Goal: Information Seeking & Learning: Learn about a topic

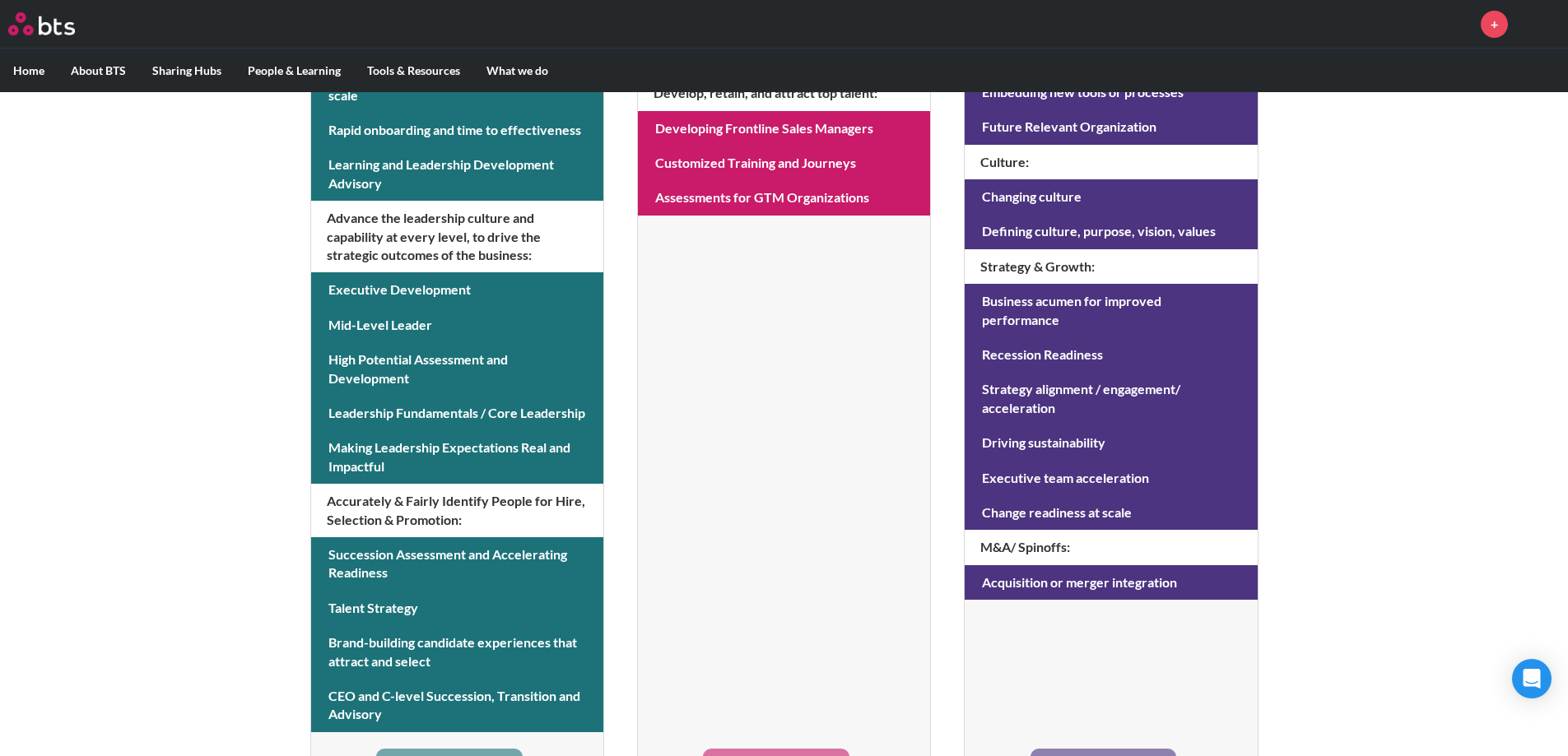
scroll to position [652, 0]
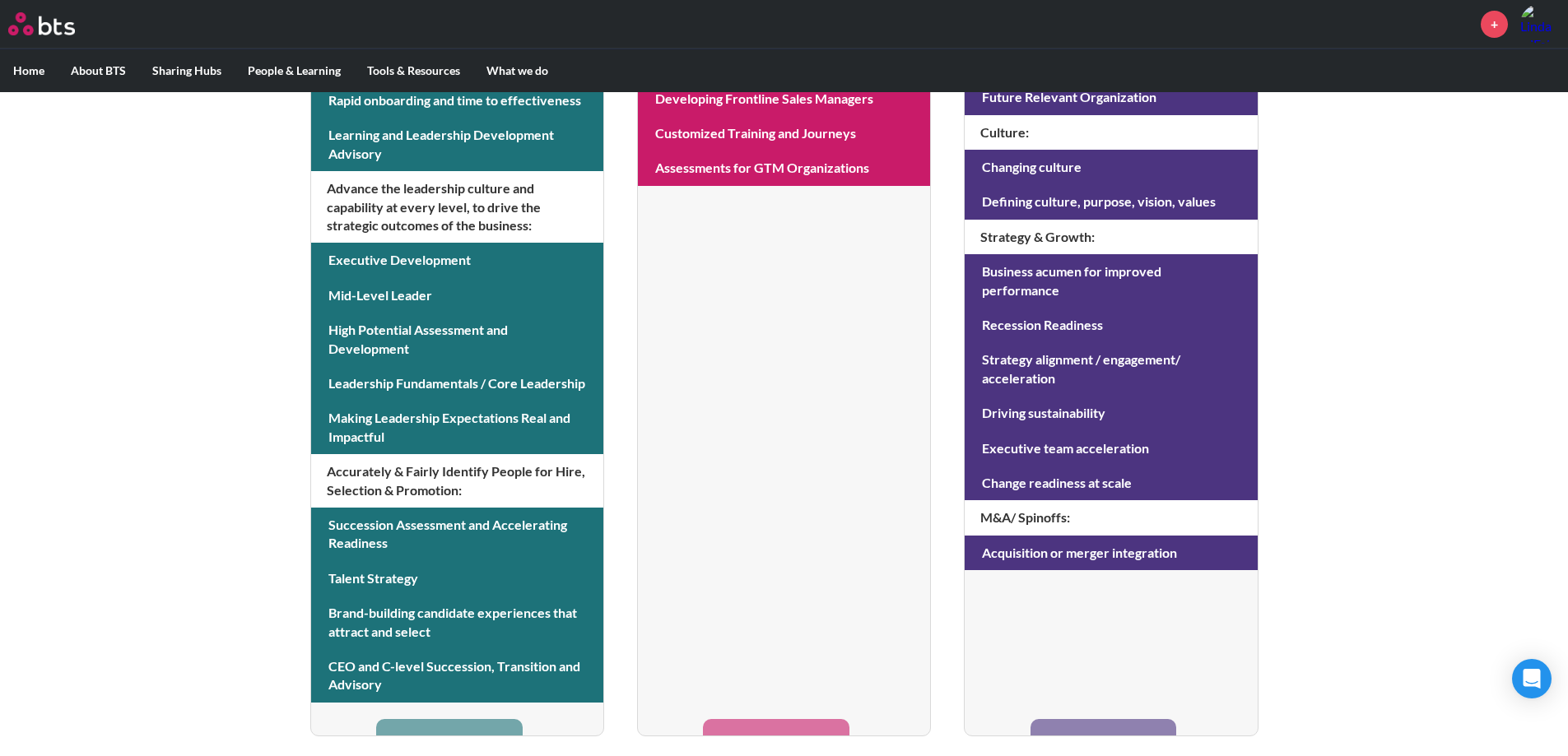
click at [800, 724] on li "Sales and Marketing (SAM) Go-to-Market Drive revenue and profitability through …" at bounding box center [784, 247] width 293 height 978
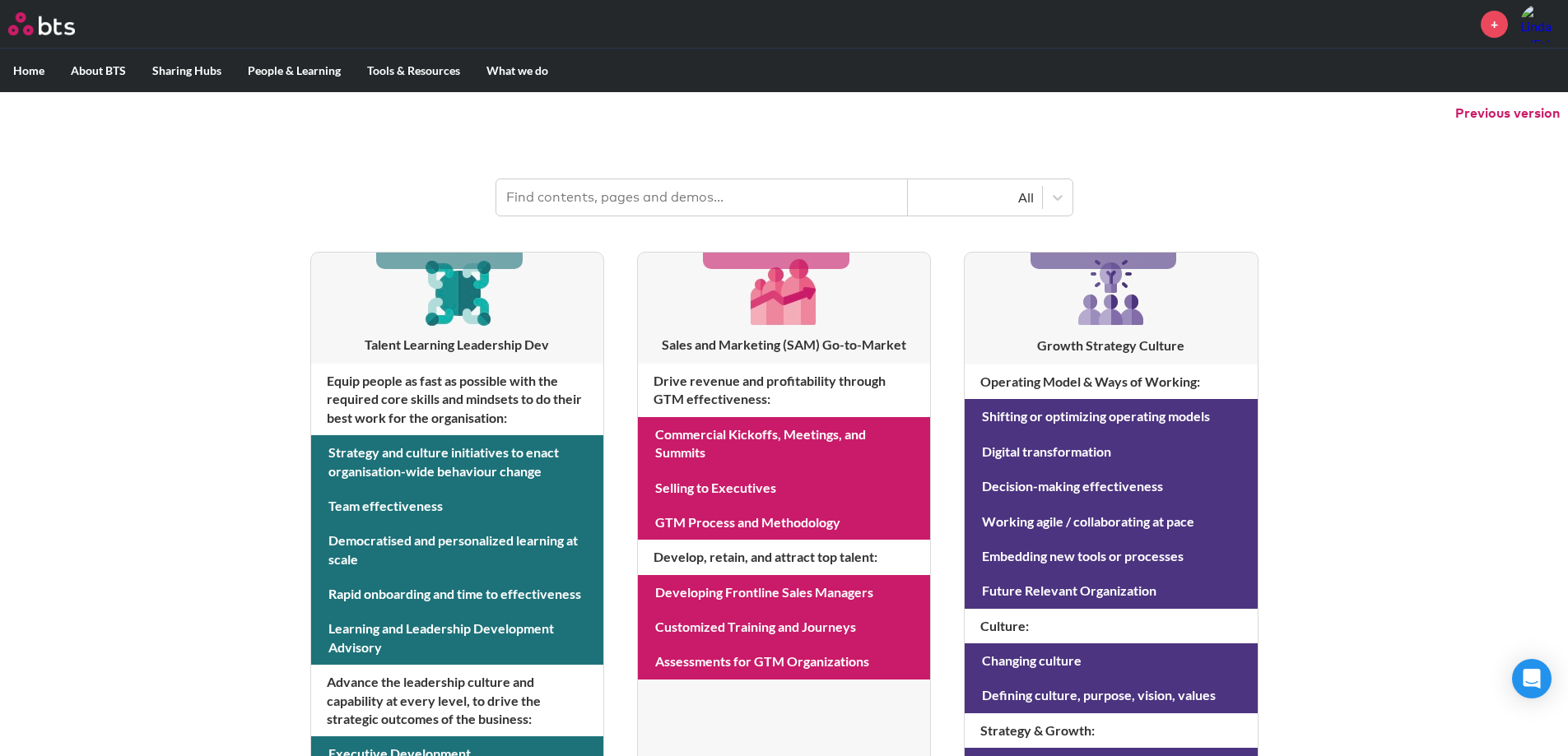
scroll to position [0, 0]
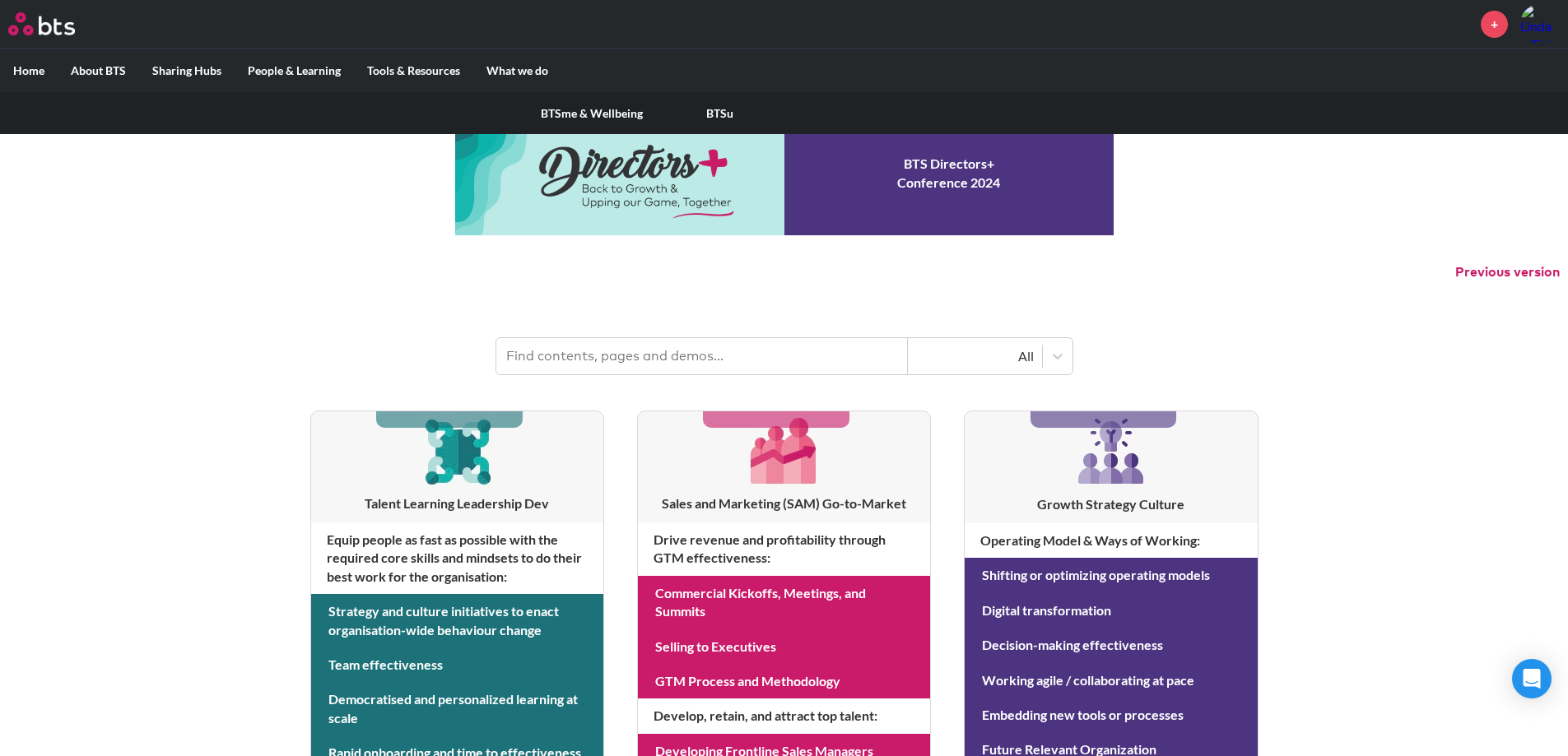
click at [303, 70] on label "People & Learning" at bounding box center [293, 70] width 119 height 43
click at [0, 0] on input "People & Learning" at bounding box center [0, 0] width 0 height 0
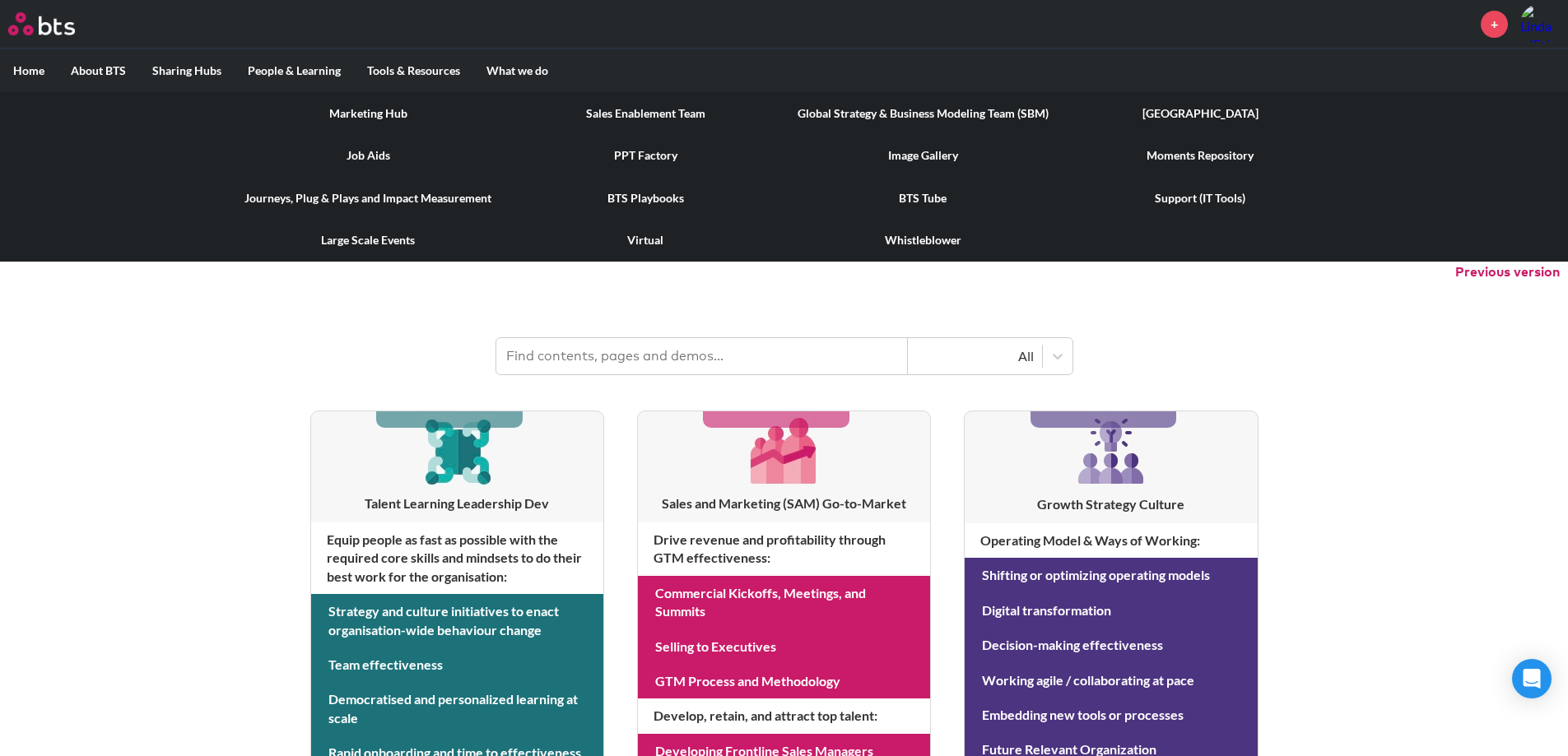
click at [676, 109] on link "Sales Enablement Team" at bounding box center [645, 113] width 277 height 43
click at [653, 245] on link "Virtual" at bounding box center [645, 240] width 277 height 43
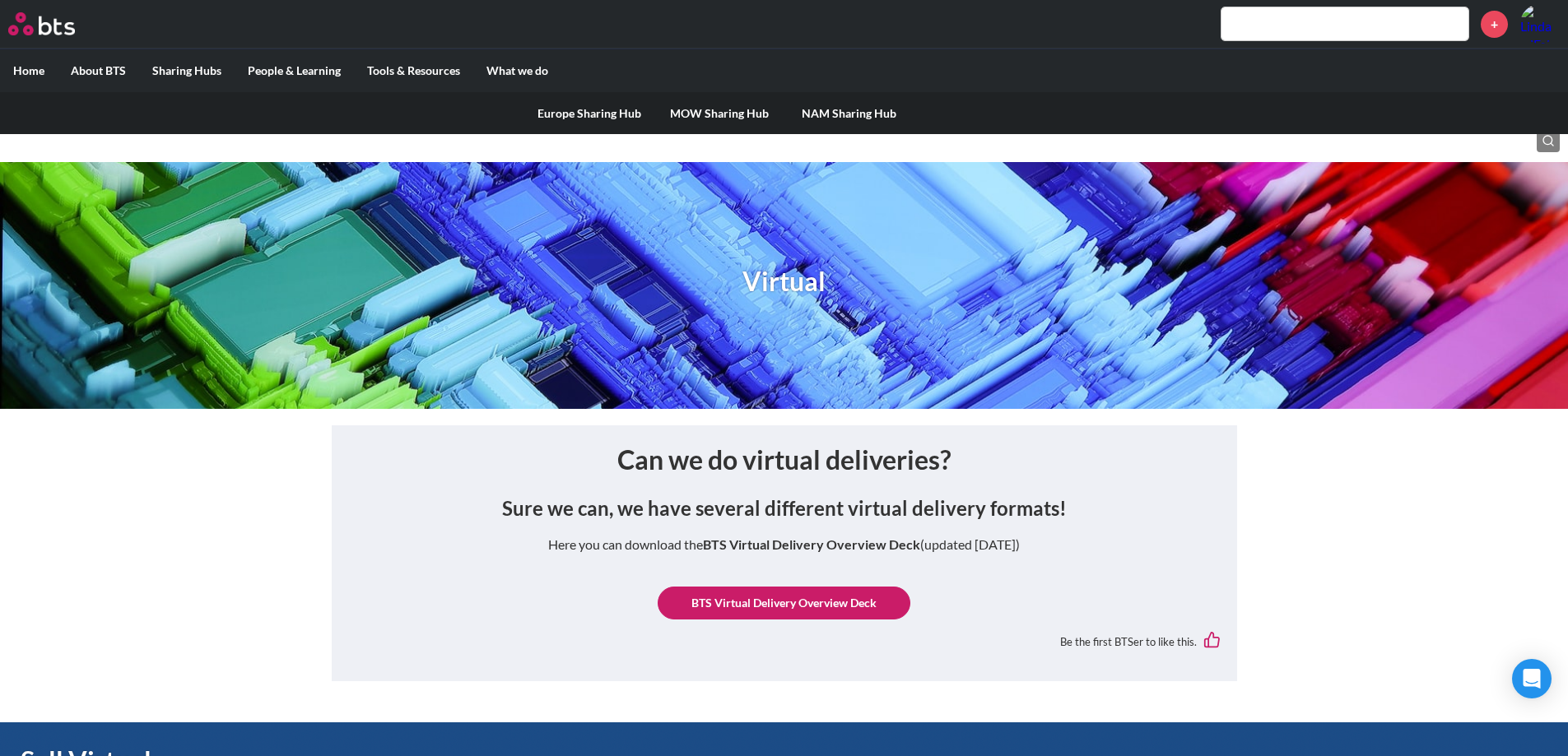
click at [176, 70] on label "Sharing Hubs" at bounding box center [187, 70] width 95 height 43
click at [0, 0] on input "Sharing Hubs" at bounding box center [0, 0] width 0 height 0
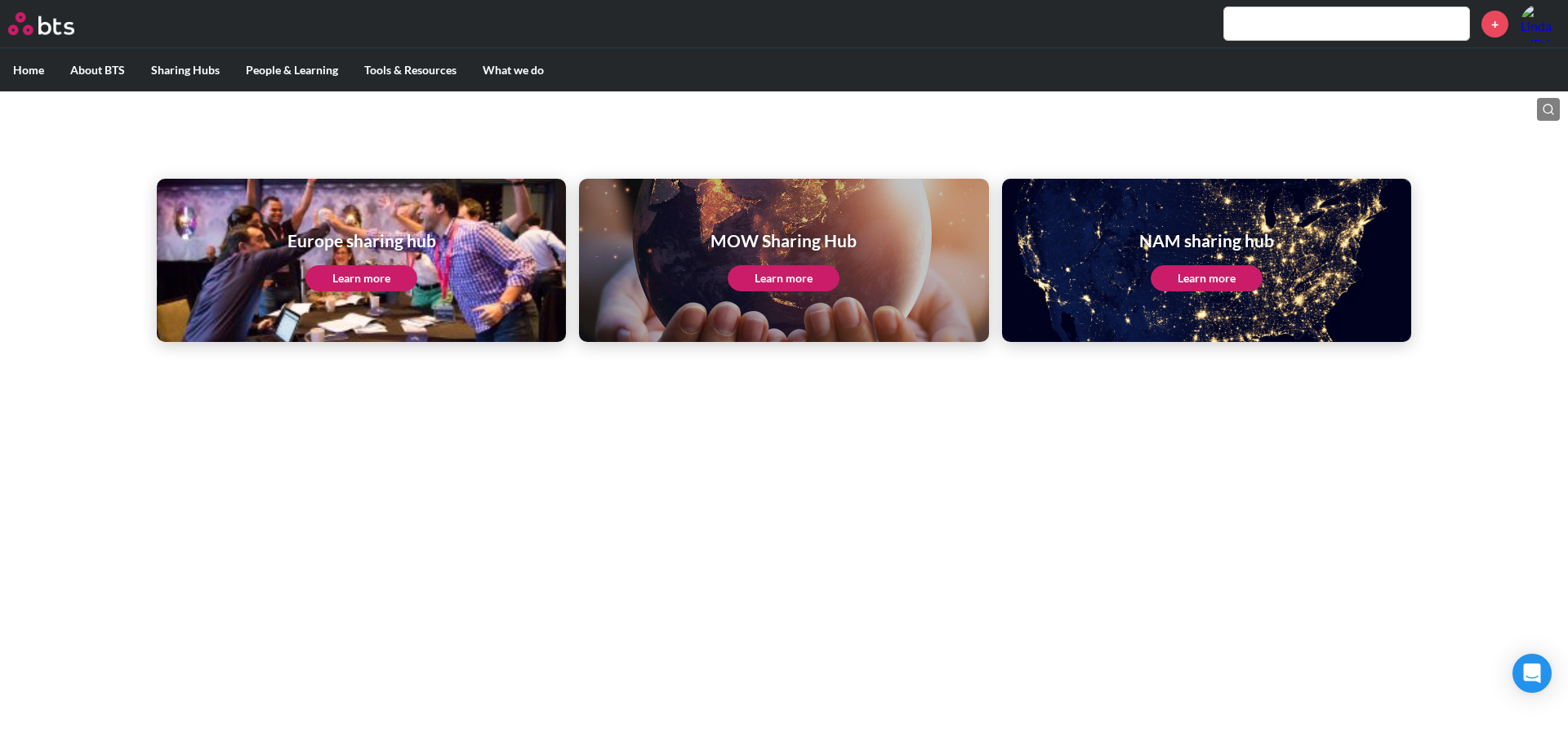
click at [30, 71] on label "Home" at bounding box center [28, 70] width 57 height 43
click at [0, 0] on input "Home" at bounding box center [0, 0] width 0 height 0
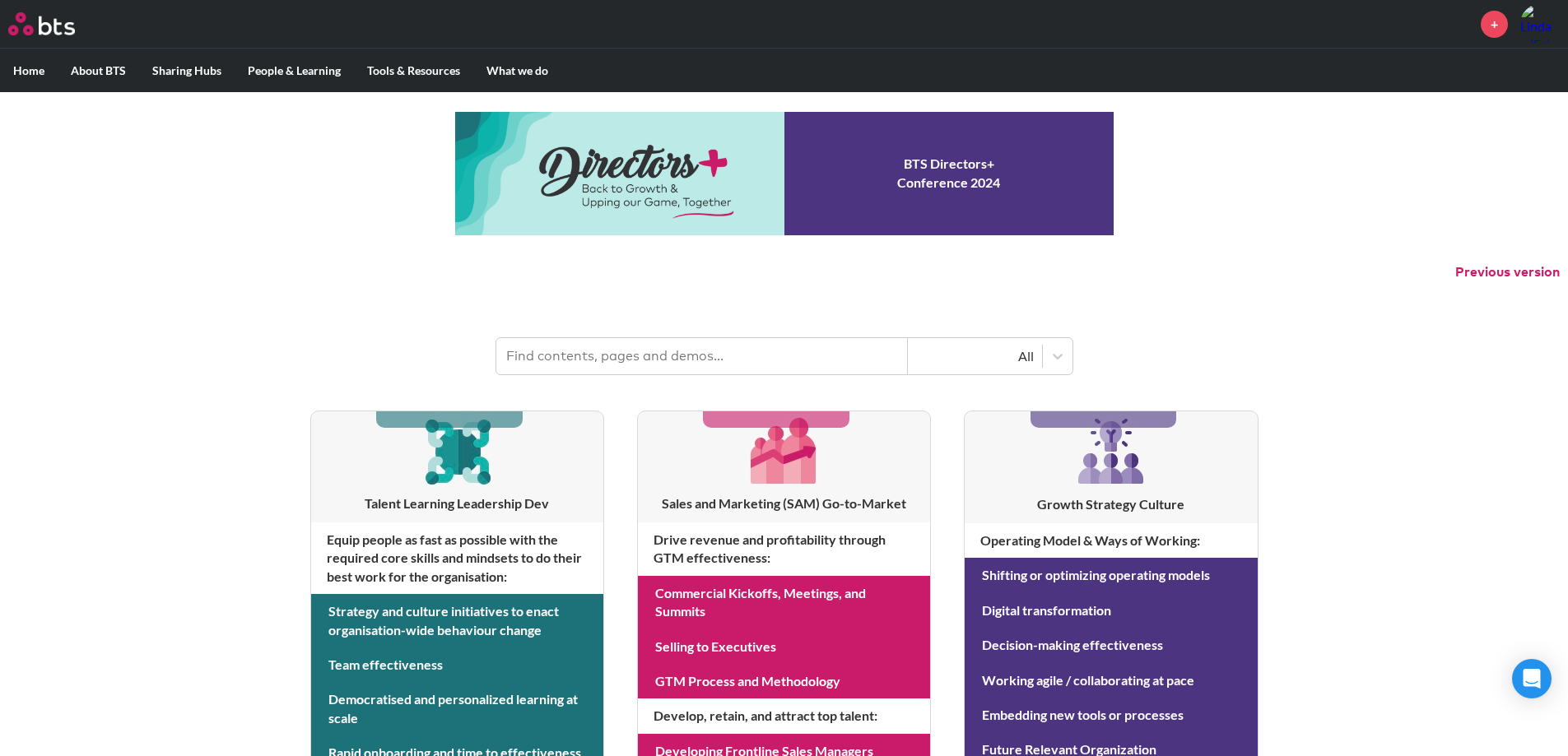
click at [744, 357] on input "text" at bounding box center [702, 356] width 412 height 36
type input "conducting a business review"
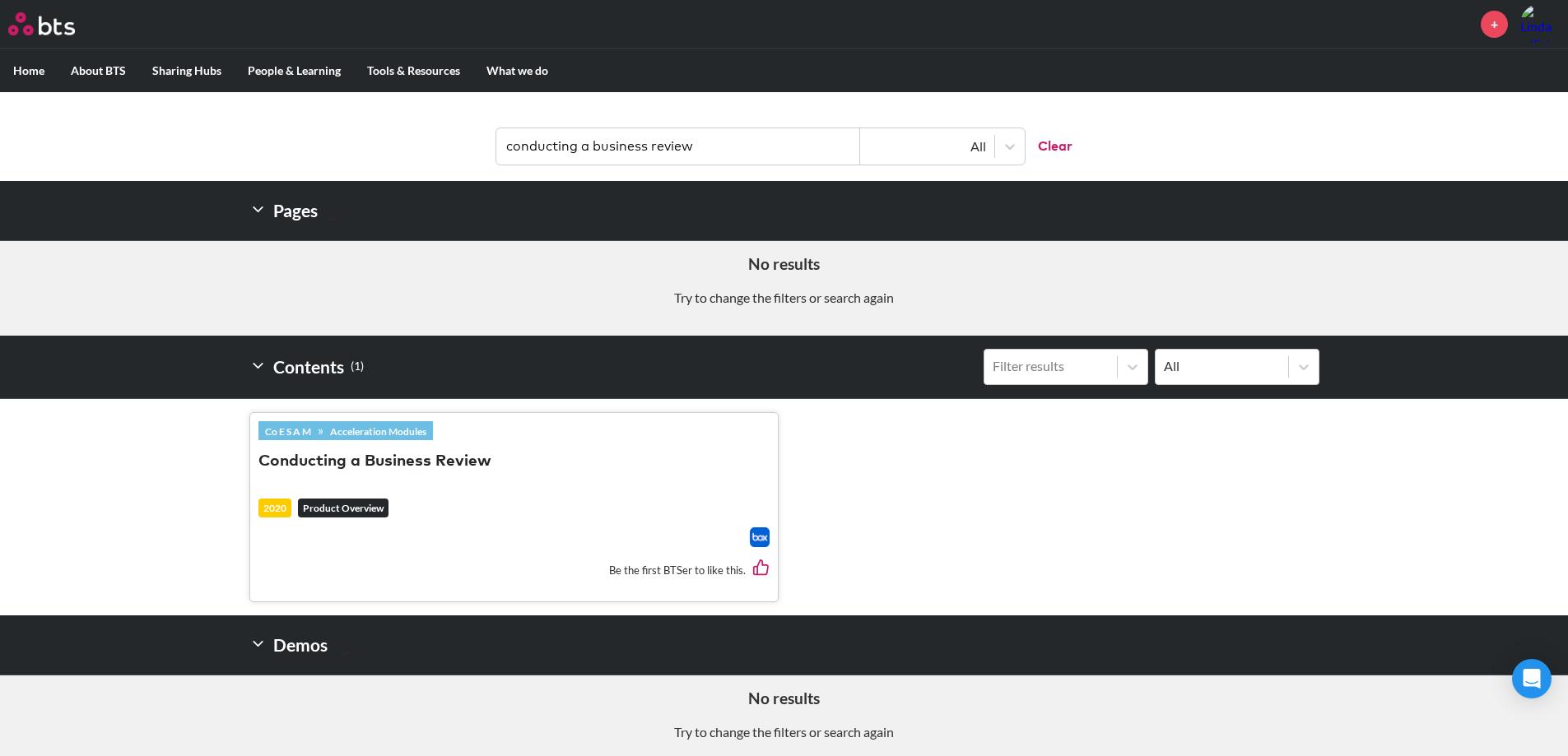
scroll to position [223, 0]
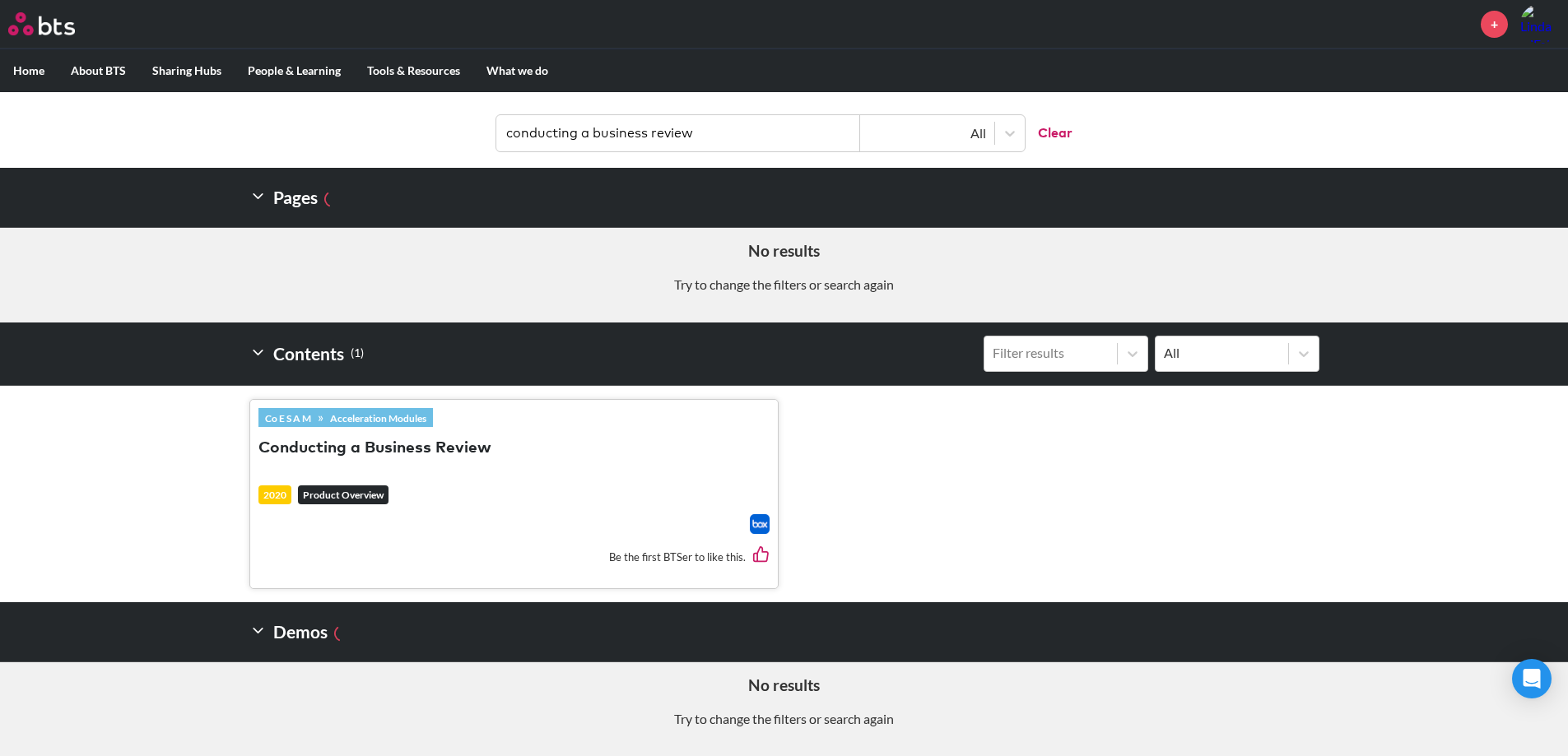
click at [346, 418] on link "Acceleration Modules" at bounding box center [378, 417] width 110 height 18
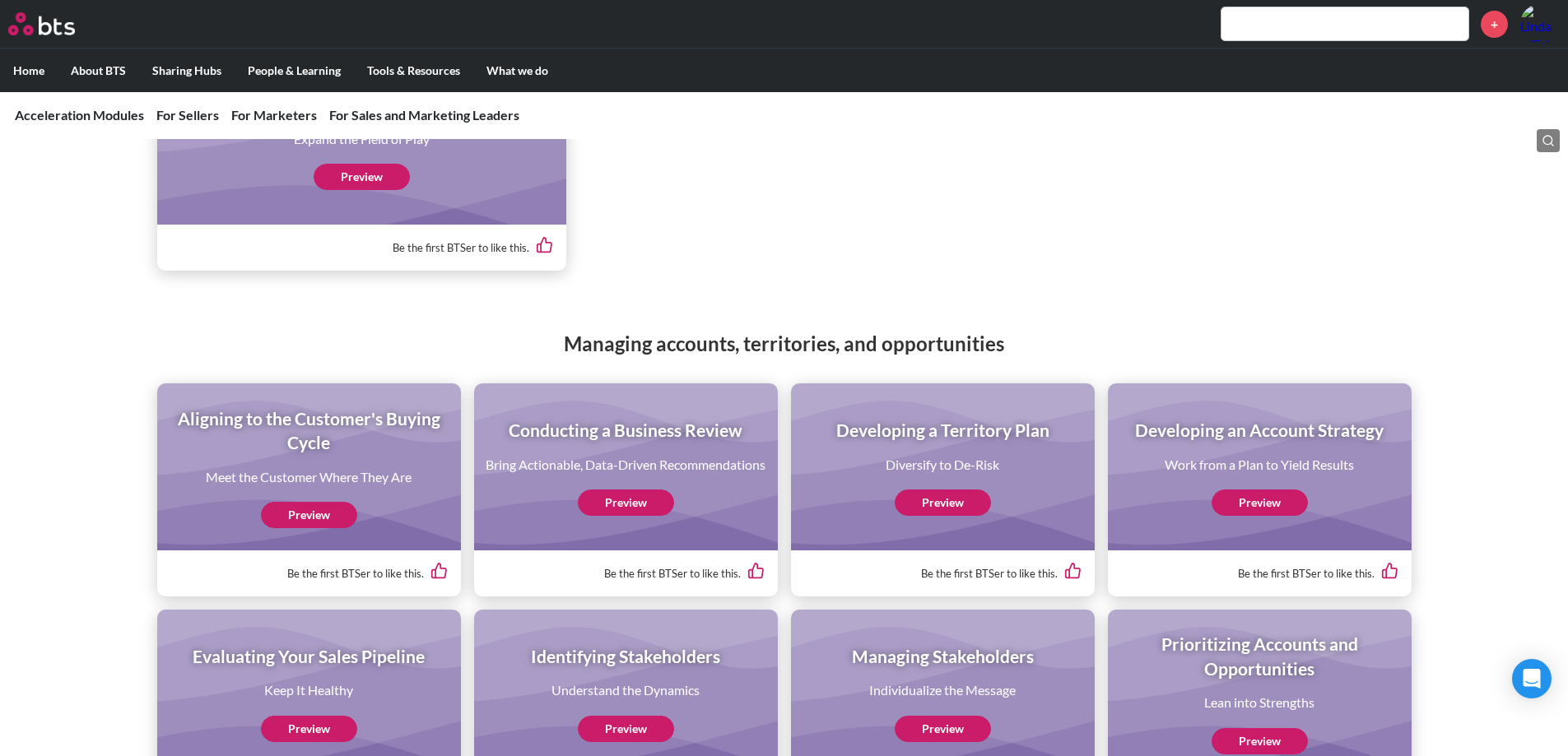
scroll to position [2468, 0]
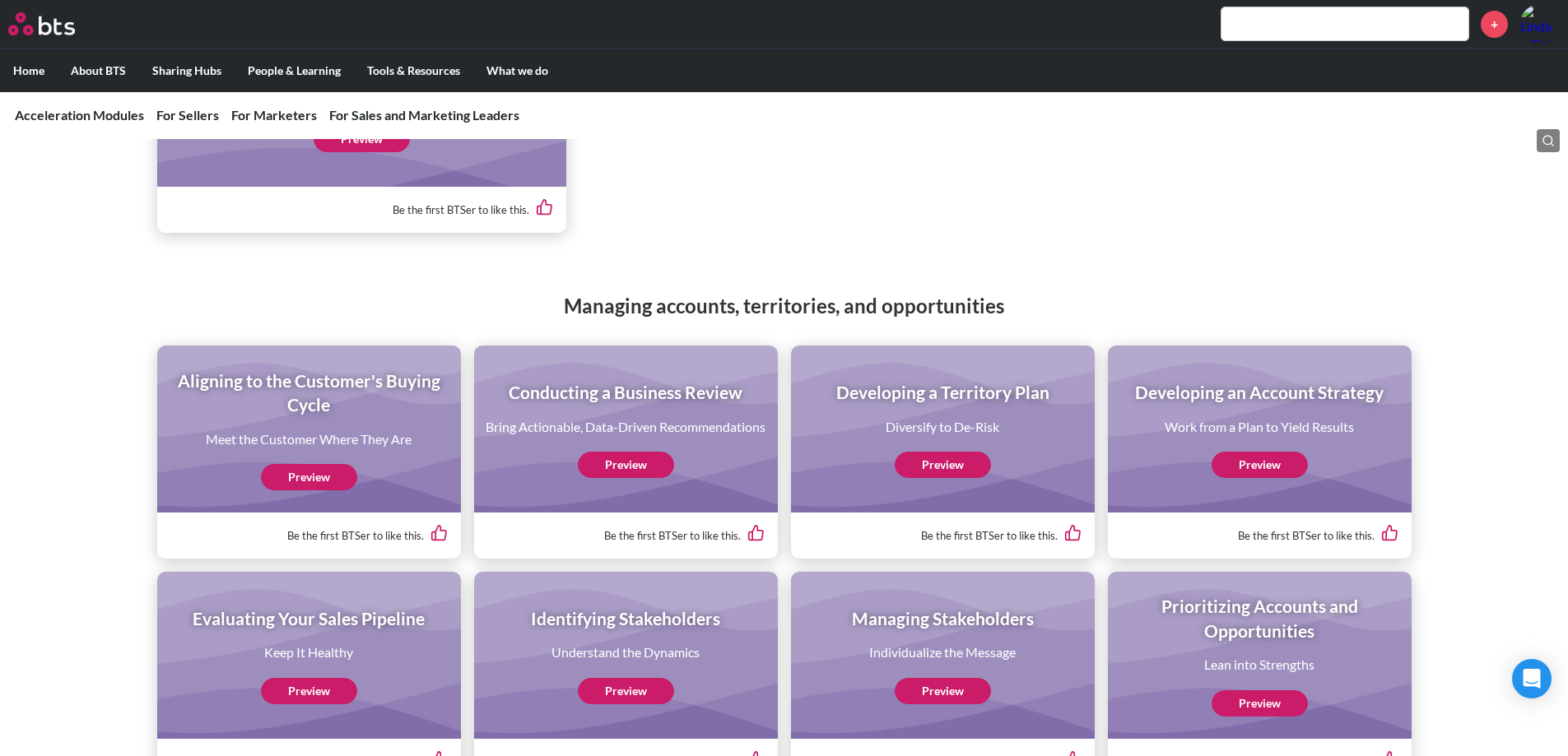
click at [621, 478] on link "Preview" at bounding box center [626, 465] width 96 height 27
